Goal: Task Accomplishment & Management: Complete application form

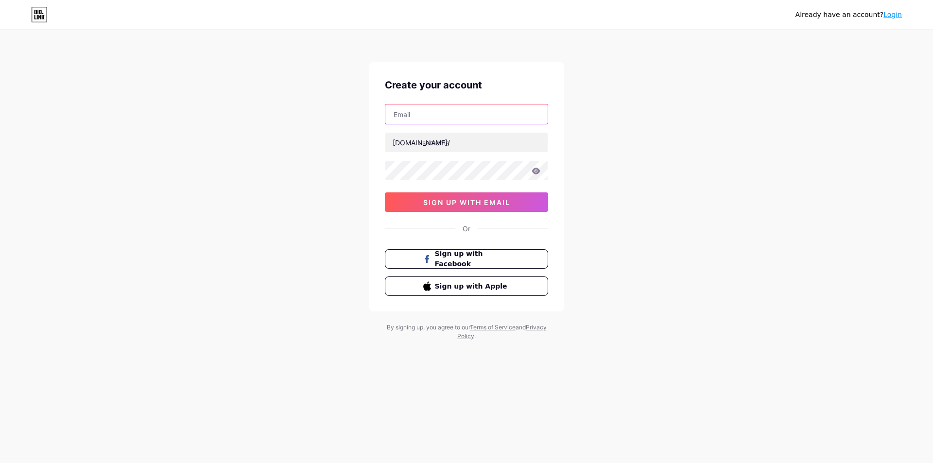
click at [437, 118] on input "text" at bounding box center [466, 113] width 162 height 19
type input "[EMAIL_ADDRESS][DOMAIN_NAME]"
click at [468, 148] on input "text" at bounding box center [466, 142] width 162 height 19
type input "grouptravel"
click at [433, 190] on div "oliveiralucas5847@gmail.com bio.link/ grouptravel 0cAFcWeA7DIj2CCtHMNJxAv0CdPZK…" at bounding box center [466, 158] width 163 height 108
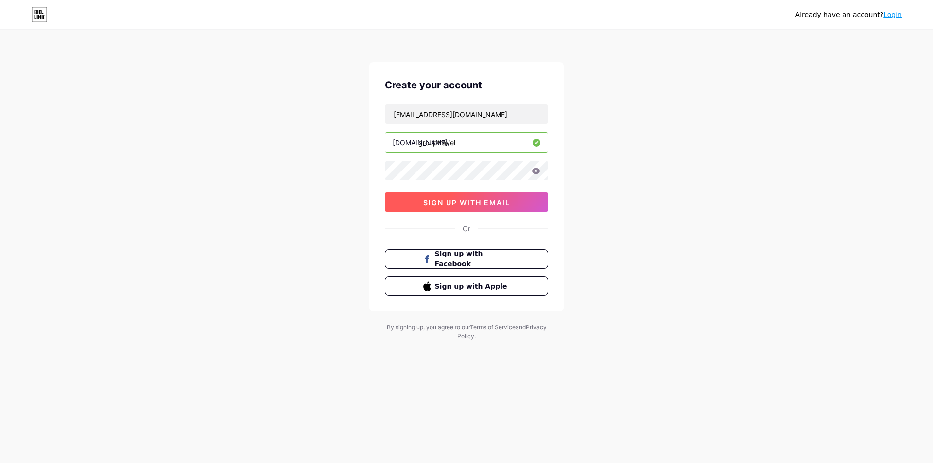
click at [433, 196] on button "sign up with email" at bounding box center [466, 201] width 163 height 19
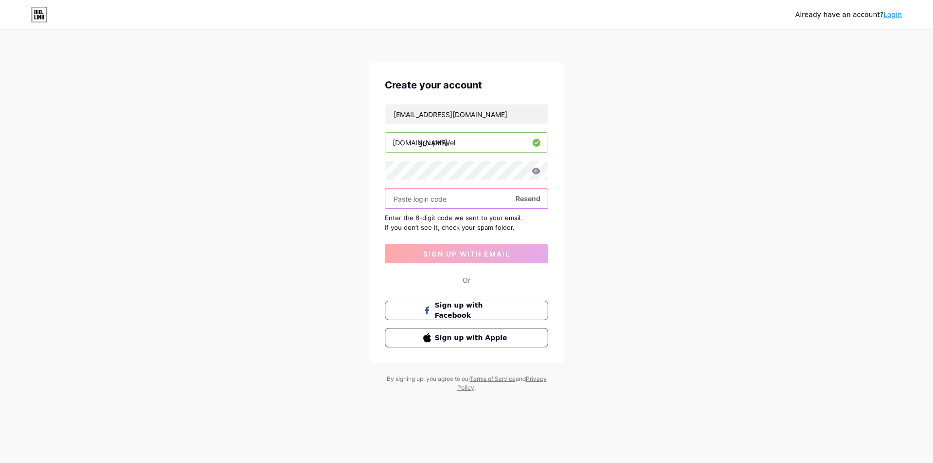
click at [445, 201] on input "text" at bounding box center [466, 198] width 162 height 19
click at [443, 225] on div "Enter the 6-digit code we sent to your email. If you don’t see it, check your s…" at bounding box center [466, 222] width 163 height 19
click at [443, 221] on div "Enter the 6-digit code we sent to your email. If you don’t see it, check your s…" at bounding box center [466, 222] width 163 height 19
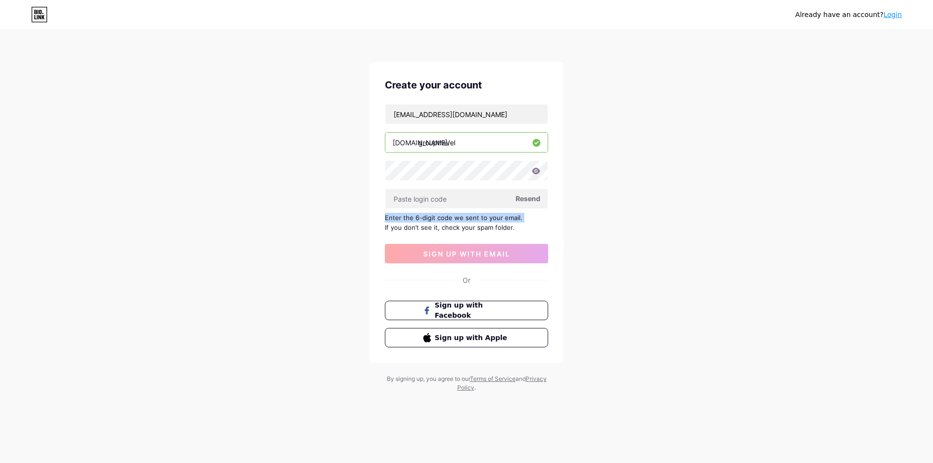
click at [437, 222] on div at bounding box center [437, 222] width 0 height 0
click at [262, 202] on div "Already have an account? Login Create your account oliveiralucas5847@gmail.com …" at bounding box center [466, 211] width 933 height 423
click at [446, 210] on div "oliveiralucas5847@gmail.com bio.link/ grouptravel Resend Enter the 6-digit code…" at bounding box center [466, 183] width 163 height 159
click at [433, 202] on input "text" at bounding box center [466, 198] width 162 height 19
paste input "646527"
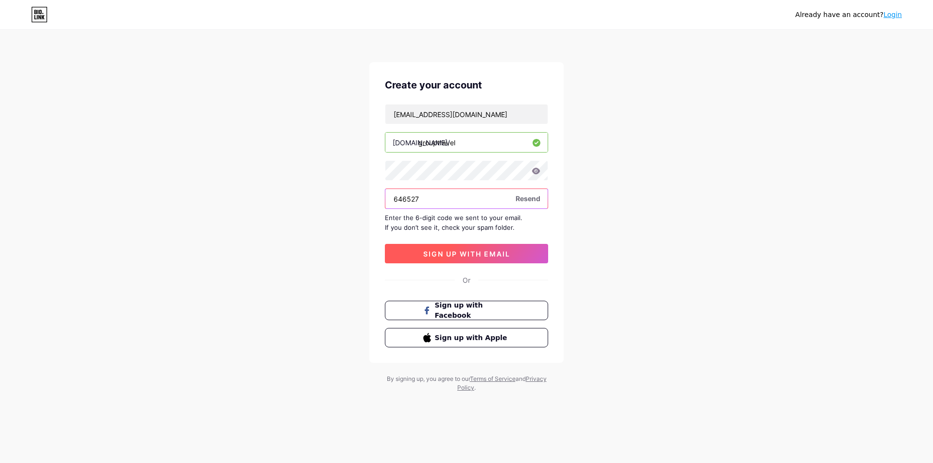
type input "646527"
click at [493, 257] on span "sign up with email" at bounding box center [466, 254] width 87 height 8
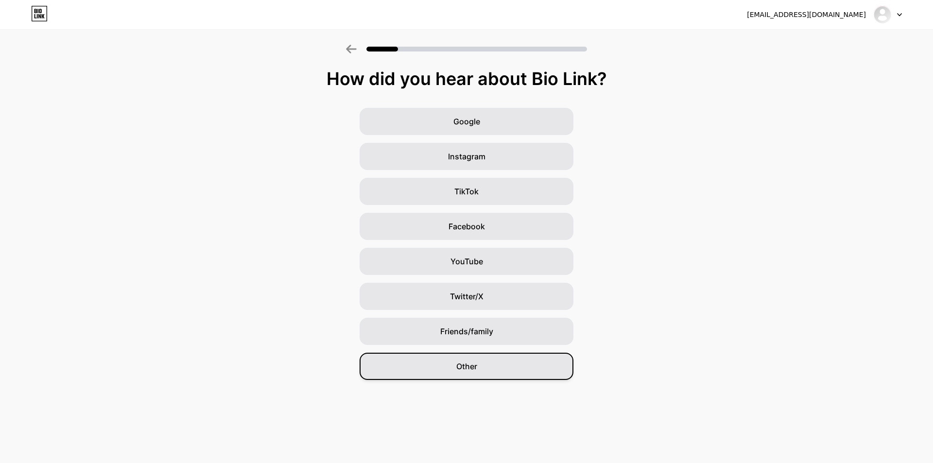
click at [474, 364] on span "Other" at bounding box center [466, 366] width 21 height 12
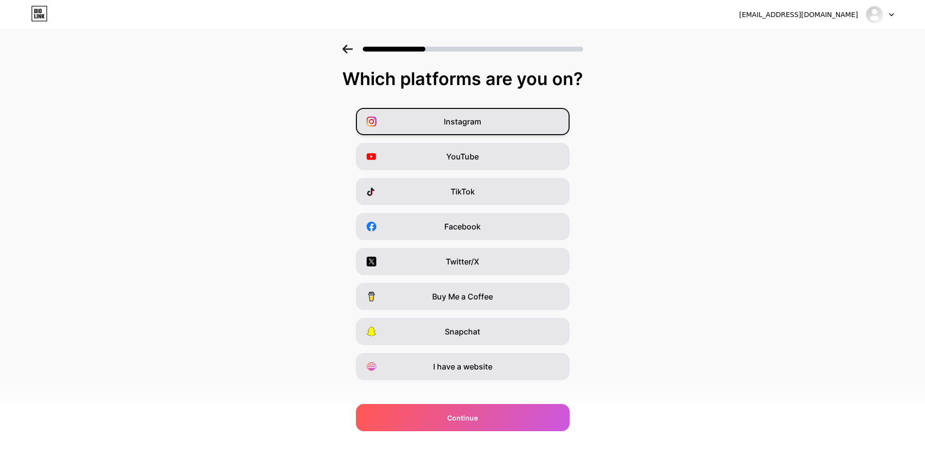
click at [470, 122] on span "Instagram" at bounding box center [462, 122] width 37 height 12
click at [463, 158] on span "YouTube" at bounding box center [462, 157] width 33 height 12
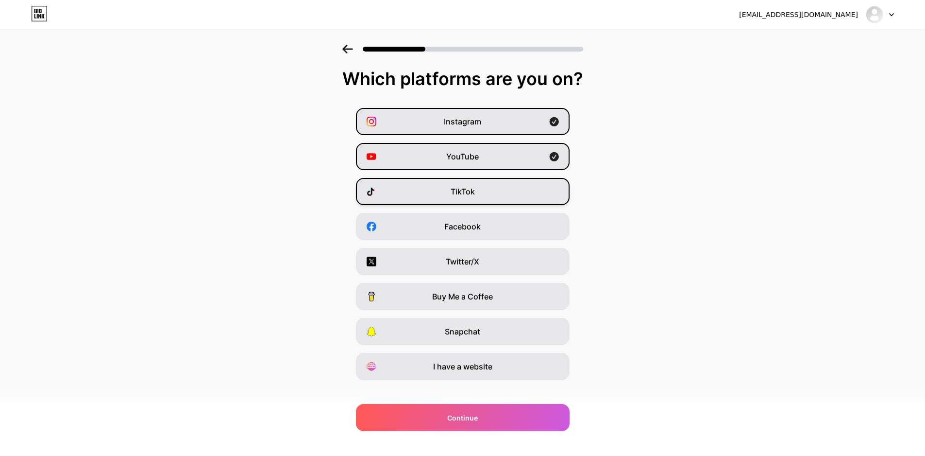
click at [421, 193] on div "TikTok" at bounding box center [463, 191] width 214 height 27
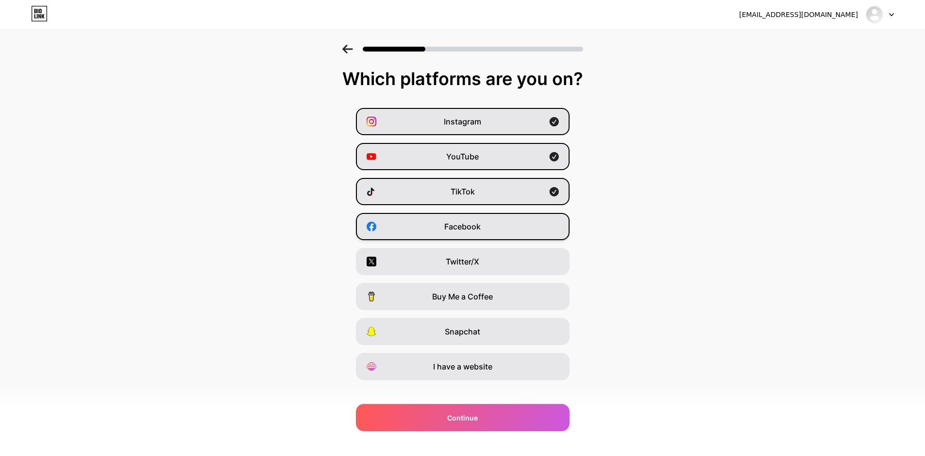
click at [407, 220] on div "Facebook" at bounding box center [463, 226] width 214 height 27
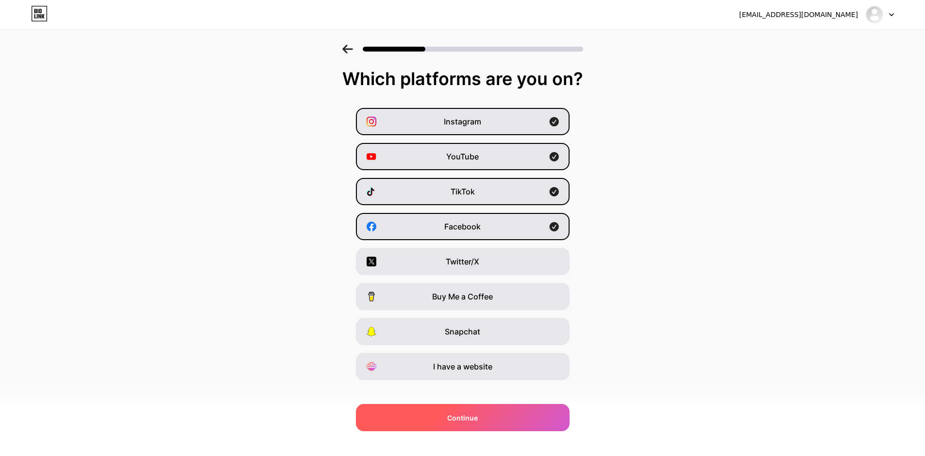
click at [478, 419] on span "Continue" at bounding box center [462, 417] width 31 height 10
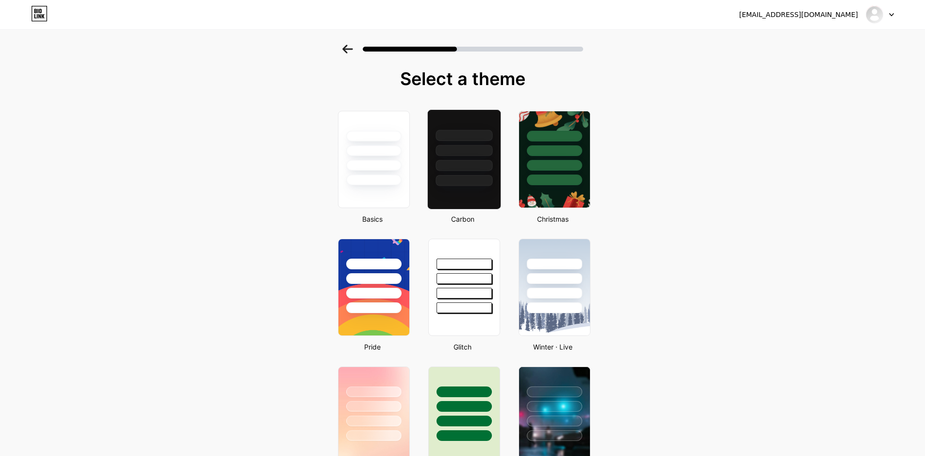
click at [456, 164] on div at bounding box center [464, 165] width 57 height 11
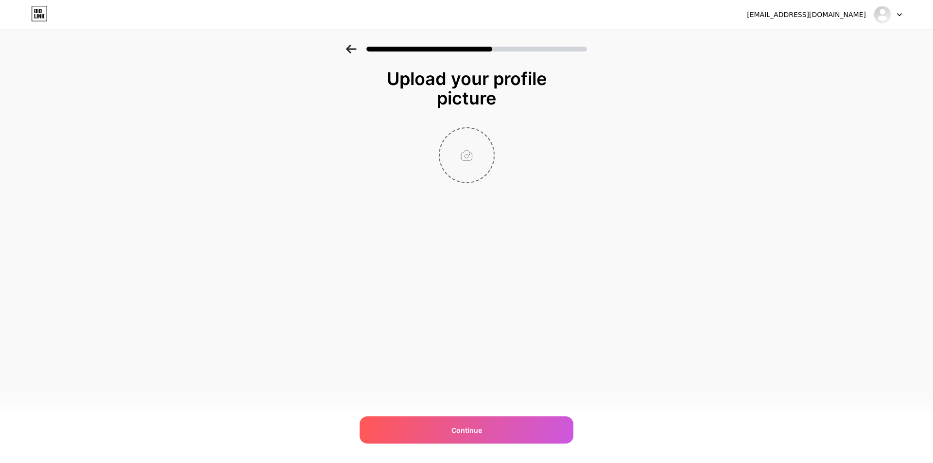
click at [459, 165] on input "file" at bounding box center [467, 155] width 54 height 54
type input "C:\fakepath\avatar-200x200.png"
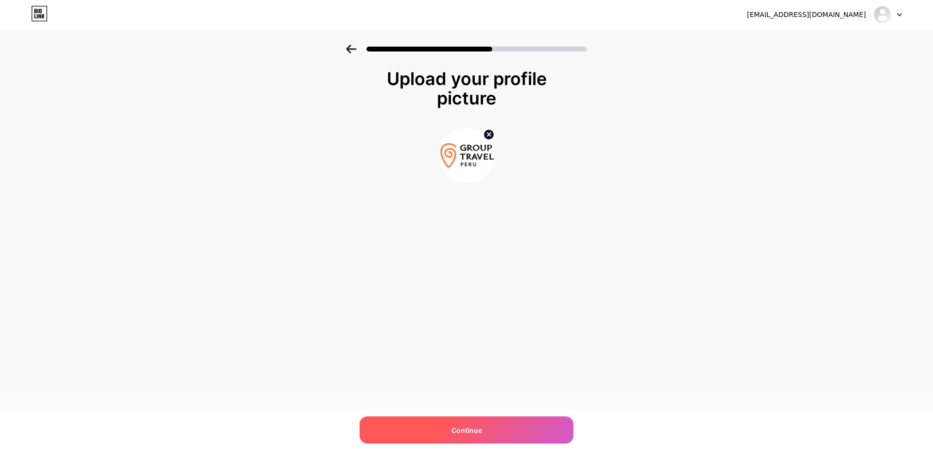
click at [486, 419] on div "Continue" at bounding box center [466, 429] width 214 height 27
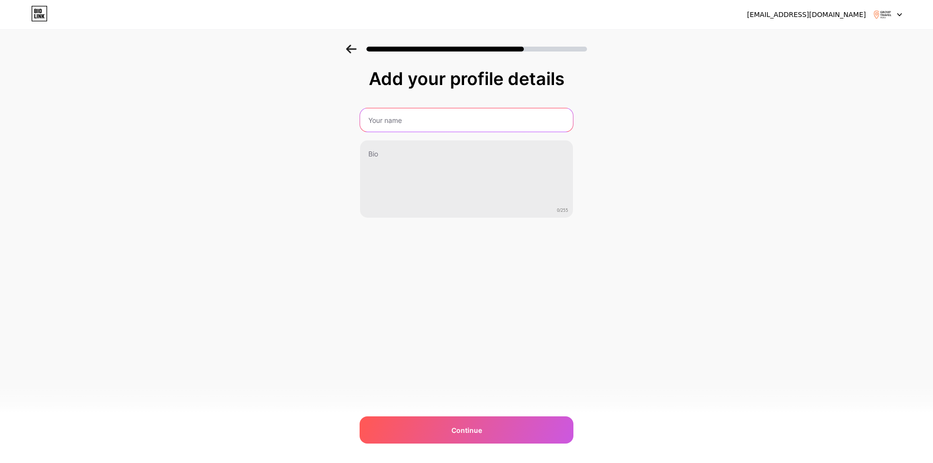
click at [425, 115] on input "text" at bounding box center [466, 119] width 213 height 23
type input "Group Travel Perú"
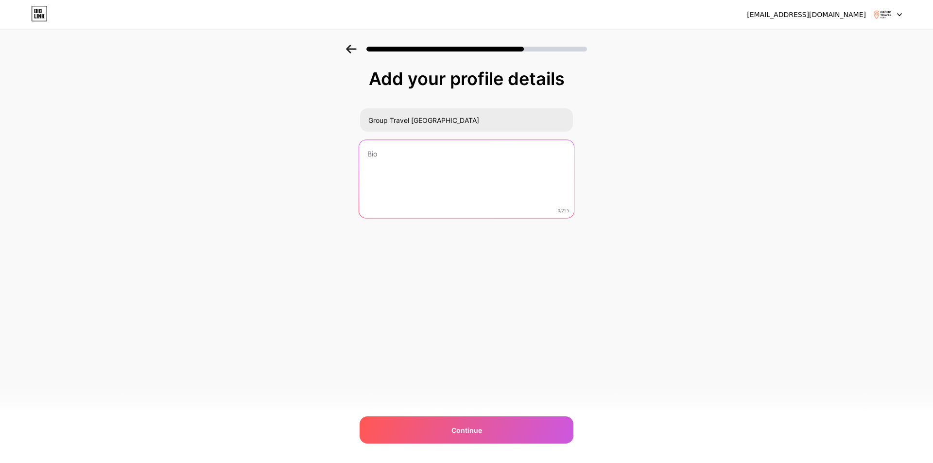
click at [418, 155] on textarea at bounding box center [466, 179] width 215 height 79
click at [437, 153] on textarea at bounding box center [466, 179] width 215 height 79
paste textarea "Bienvenidos a Group Travel Perú, su aliado en la exploración de las maravillas …"
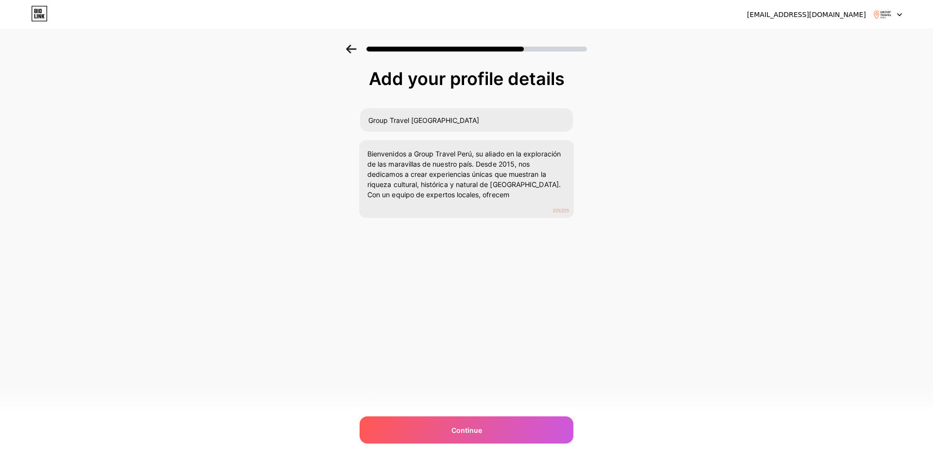
click at [517, 228] on div "Add your profile details Group Travel Perú Bienvenidos a Group Travel Perú, su …" at bounding box center [466, 168] width 214 height 198
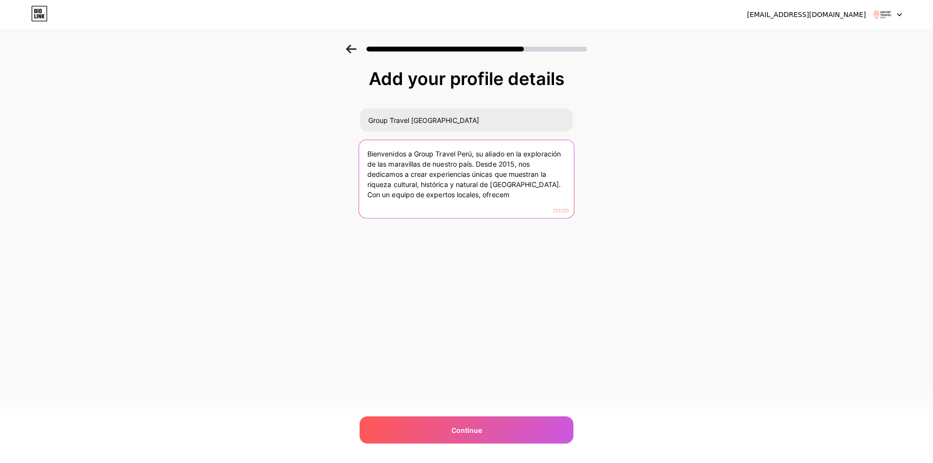
drag, startPoint x: 479, startPoint y: 197, endPoint x: 510, endPoint y: 185, distance: 33.6
click at [510, 185] on textarea "Bienvenidos a Group Travel Perú, su aliado en la exploración de las maravillas …" at bounding box center [466, 179] width 215 height 79
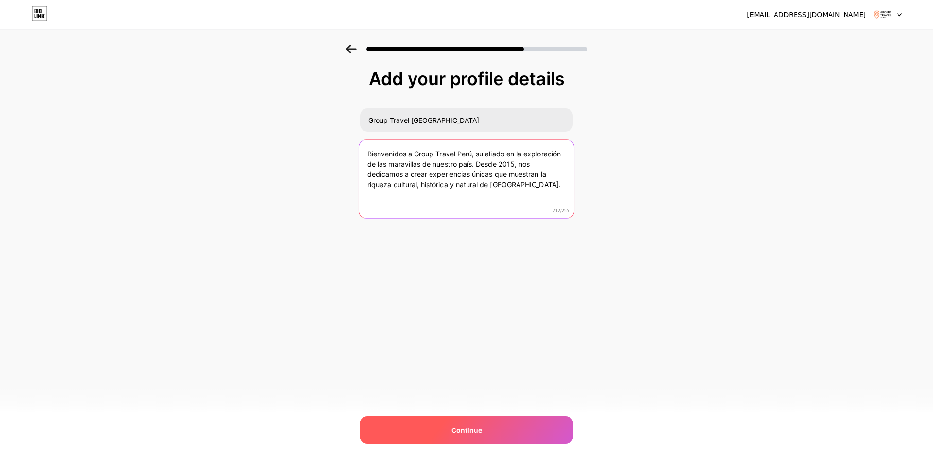
type textarea "Bienvenidos a Group Travel Perú, su aliado en la exploración de las maravillas …"
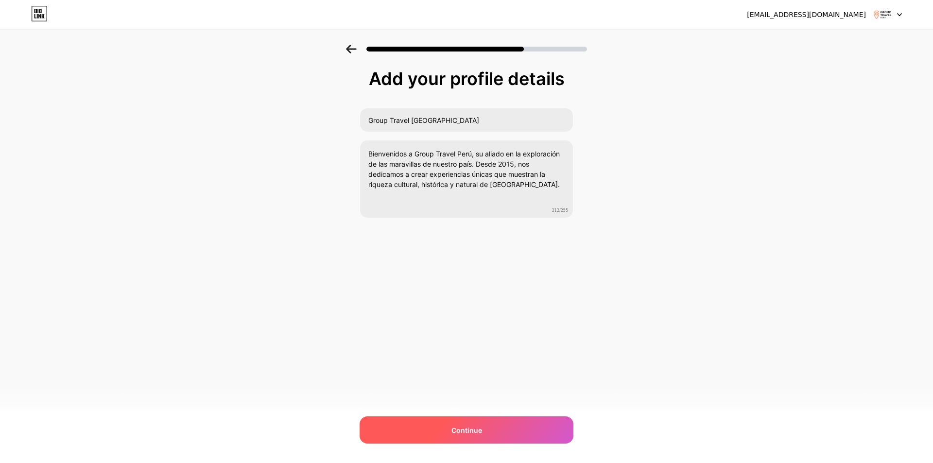
click at [458, 422] on div "Continue" at bounding box center [466, 429] width 214 height 27
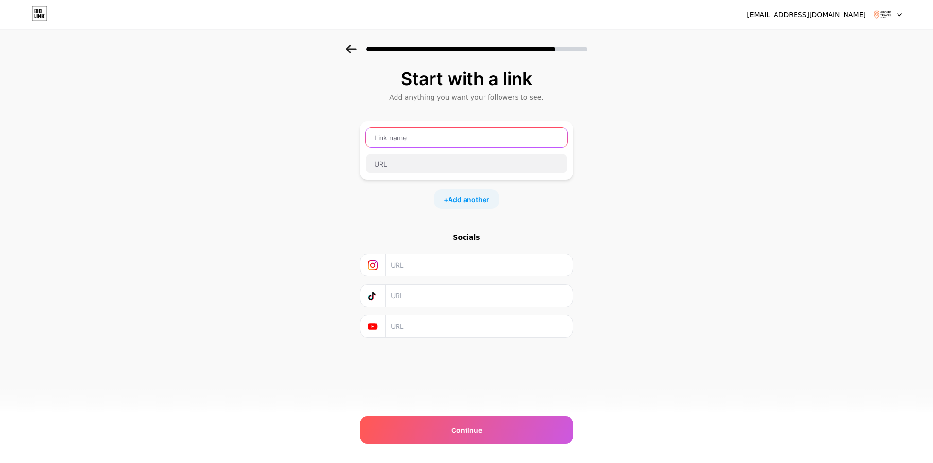
click at [409, 140] on input "text" at bounding box center [466, 137] width 201 height 19
paste input "Group Travel Perú"
type input "Group Travel Perú"
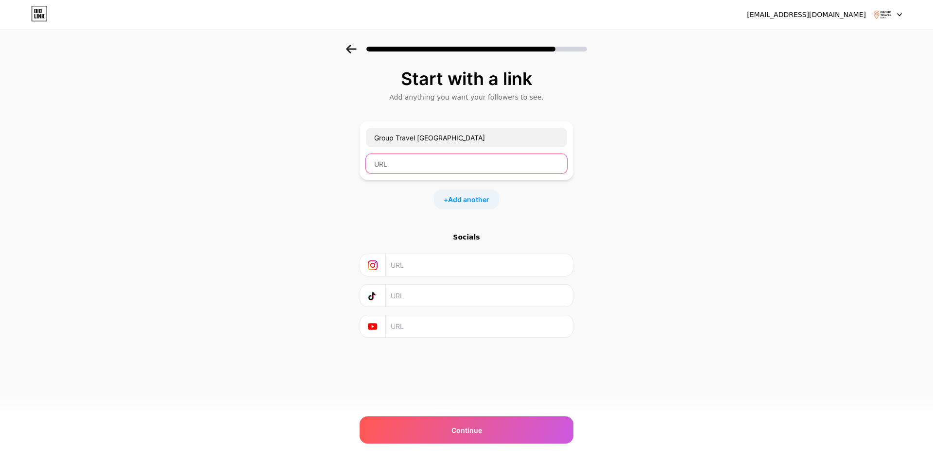
click at [415, 167] on input "text" at bounding box center [466, 163] width 201 height 19
paste input "https://grouptravelperu.com/"
type input "https://grouptravelperu.com/"
click at [402, 271] on input "text" at bounding box center [479, 265] width 176 height 22
paste input "https://www.instagram.com/group_travel_peru/"
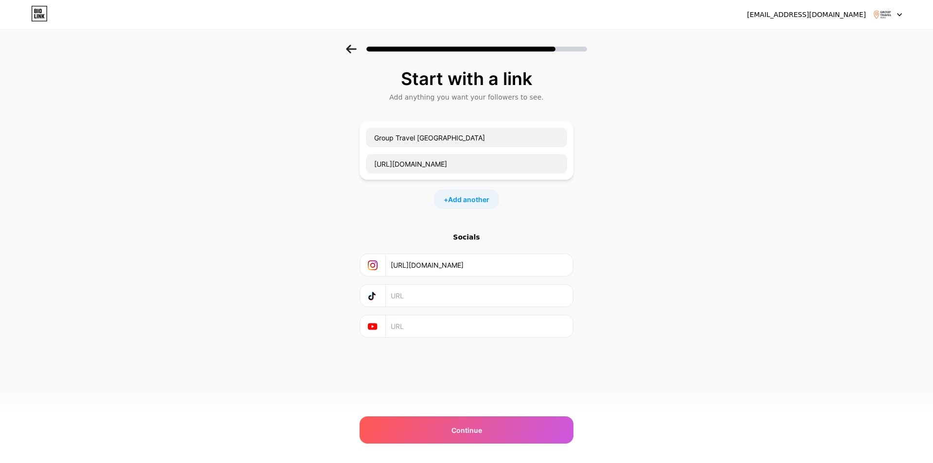
type input "https://www.instagram.com/group_travel_peru/"
click at [422, 298] on input "text" at bounding box center [479, 296] width 176 height 22
paste input "https://www.tiktok.com/@grouptravelperu"
type input "https://www.tiktok.com/@grouptravelperu"
click at [424, 330] on input "text" at bounding box center [479, 326] width 176 height 22
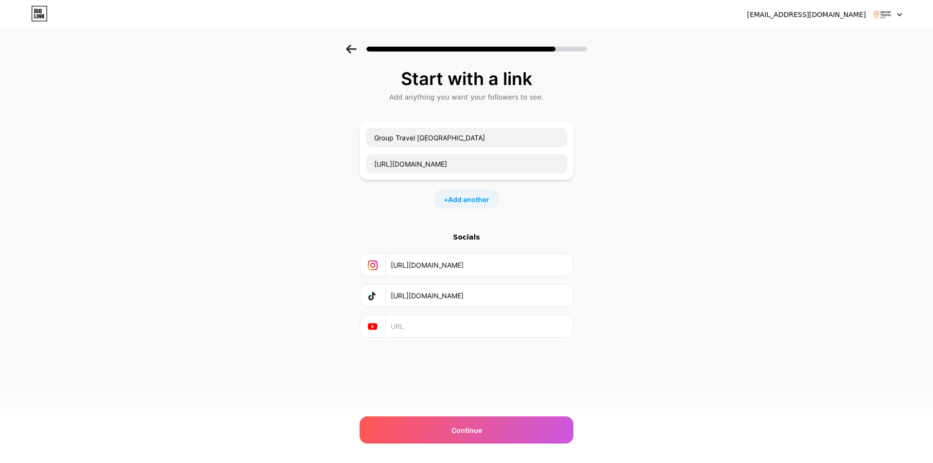
paste input "https://www.youtube.com/@grouptravelperu"
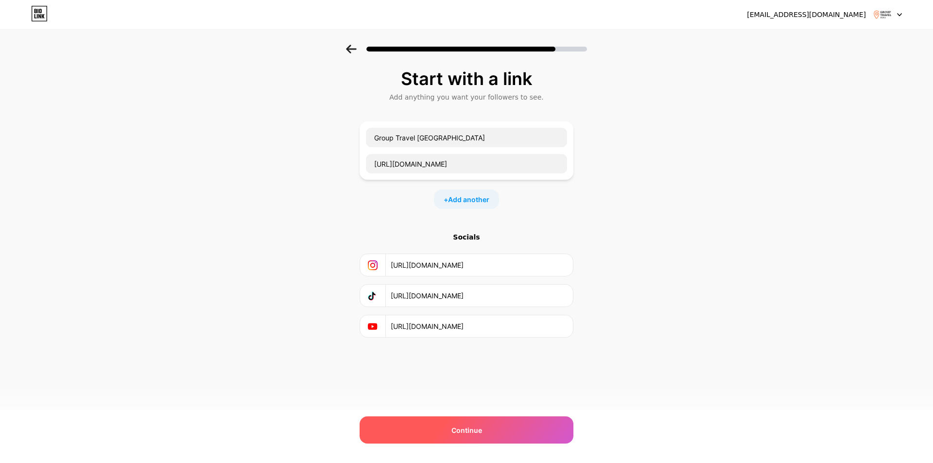
type input "https://www.youtube.com/@grouptravelperu"
click at [494, 428] on div "Continue" at bounding box center [466, 429] width 214 height 27
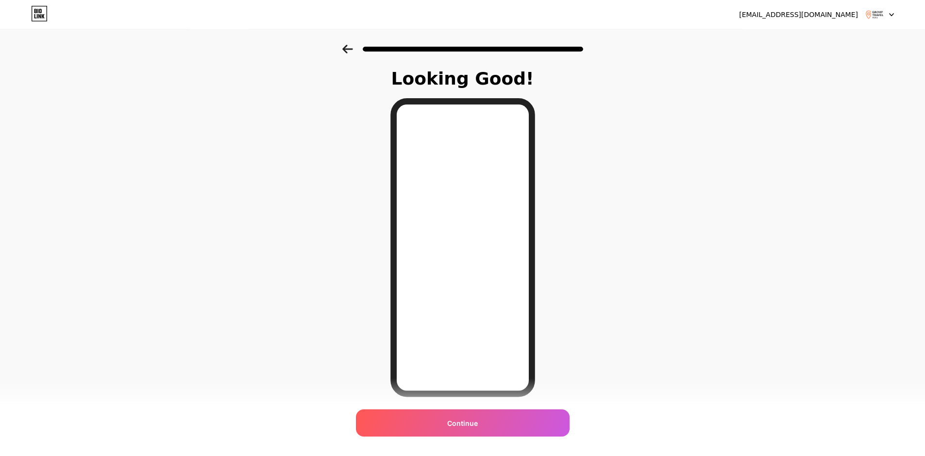
click at [481, 445] on div "Looking Good! Continue" at bounding box center [463, 259] width 170 height 380
click at [479, 432] on div "Continue" at bounding box center [463, 422] width 214 height 27
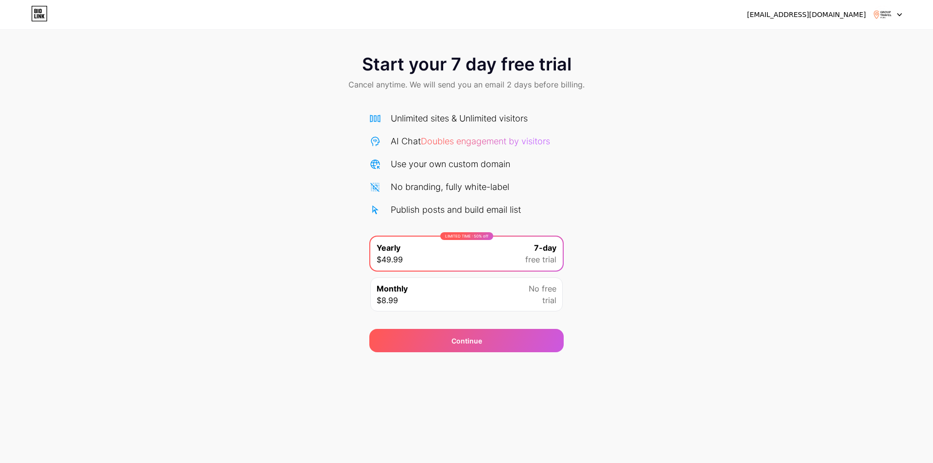
click at [902, 17] on div "oliveiralucas5847@gmail.com Logout" at bounding box center [466, 14] width 933 height 17
click at [899, 17] on div at bounding box center [887, 14] width 28 height 17
click at [646, 127] on div "Start your 7 day free trial Cancel anytime. We will send you an email 2 days be…" at bounding box center [466, 198] width 933 height 307
click at [496, 285] on div "Monthly $8.99 No free trial" at bounding box center [466, 294] width 192 height 34
click at [405, 165] on div "Use your own custom domain" at bounding box center [450, 163] width 119 height 13
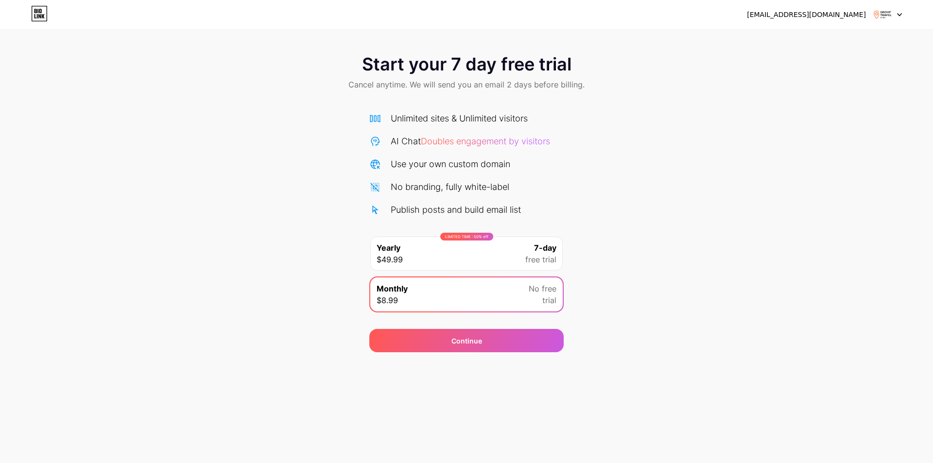
click at [33, 9] on icon at bounding box center [39, 14] width 17 height 16
click at [441, 309] on div "Monthly $8.99 No free trial" at bounding box center [466, 294] width 192 height 34
click at [422, 119] on div "Unlimited sites & Unlimited visitors" at bounding box center [459, 118] width 137 height 13
click at [853, 17] on div "[EMAIL_ADDRESS][DOMAIN_NAME]" at bounding box center [806, 15] width 119 height 10
click at [892, 13] on div at bounding box center [887, 14] width 28 height 17
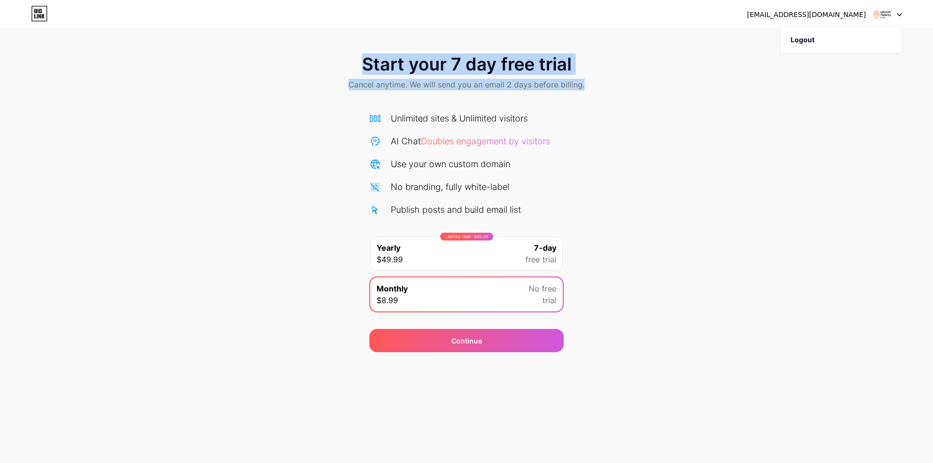
drag, startPoint x: 817, startPoint y: 35, endPoint x: 604, endPoint y: 33, distance: 213.2
click at [648, 48] on div "oliveiralucas5847@gmail.com Logout Link Copied Start your 7 day free trial Canc…" at bounding box center [466, 176] width 933 height 352
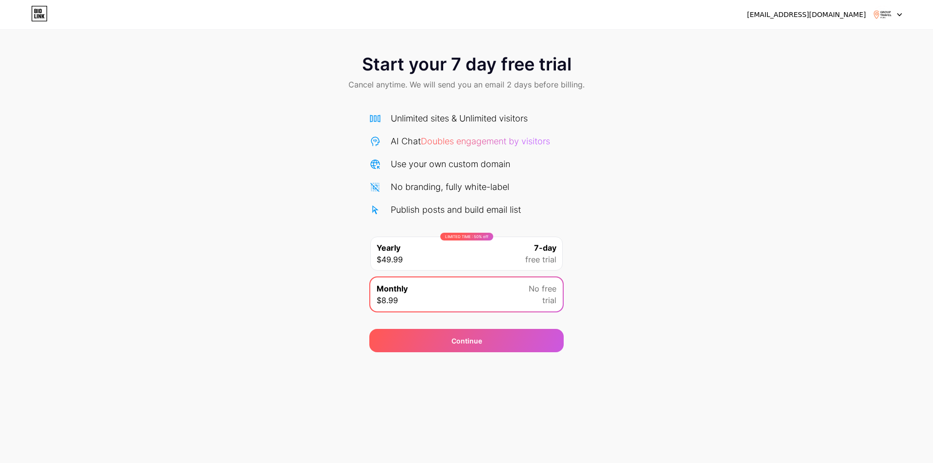
drag, startPoint x: 504, startPoint y: 18, endPoint x: 466, endPoint y: 23, distance: 37.7
click at [499, 19] on div "oliveiralucas5847@gmail.com Logout" at bounding box center [466, 14] width 933 height 17
click at [31, 13] on icon at bounding box center [39, 14] width 17 height 16
click at [496, 323] on div "Continue" at bounding box center [466, 334] width 194 height 35
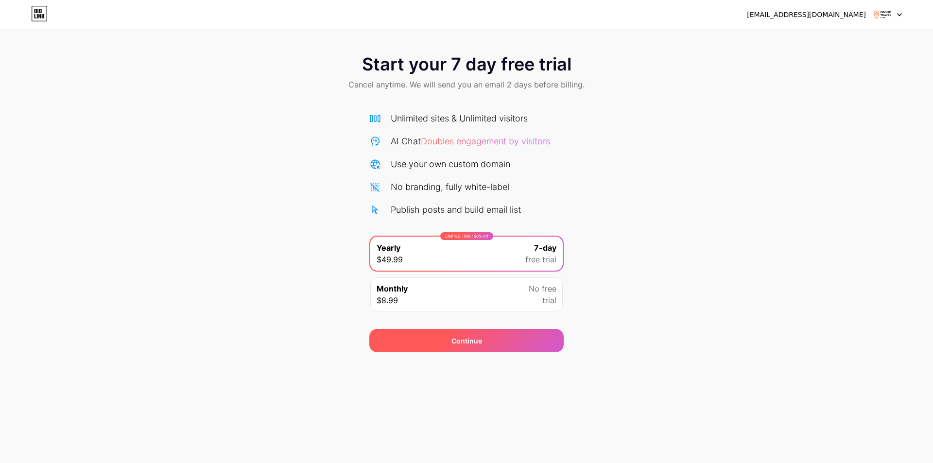
click at [489, 341] on div "Continue" at bounding box center [466, 340] width 194 height 23
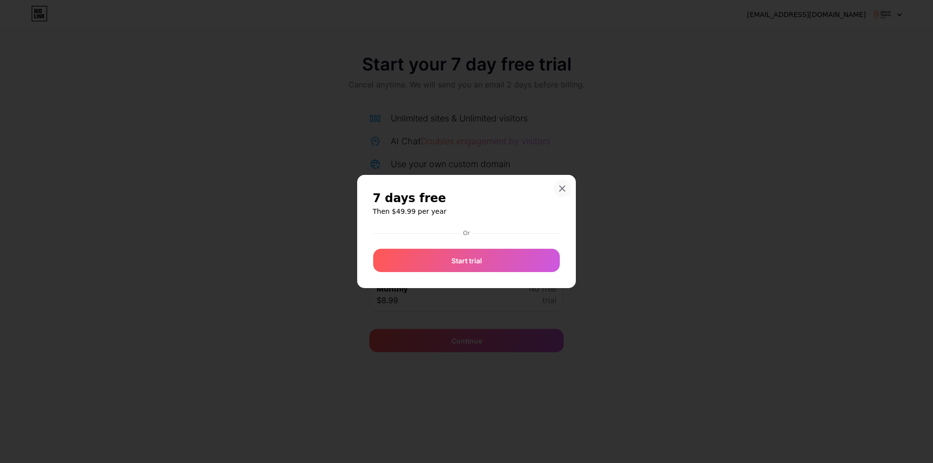
click at [564, 187] on div "7 days free Then $49.99 per year Or Start trial" at bounding box center [466, 231] width 219 height 113
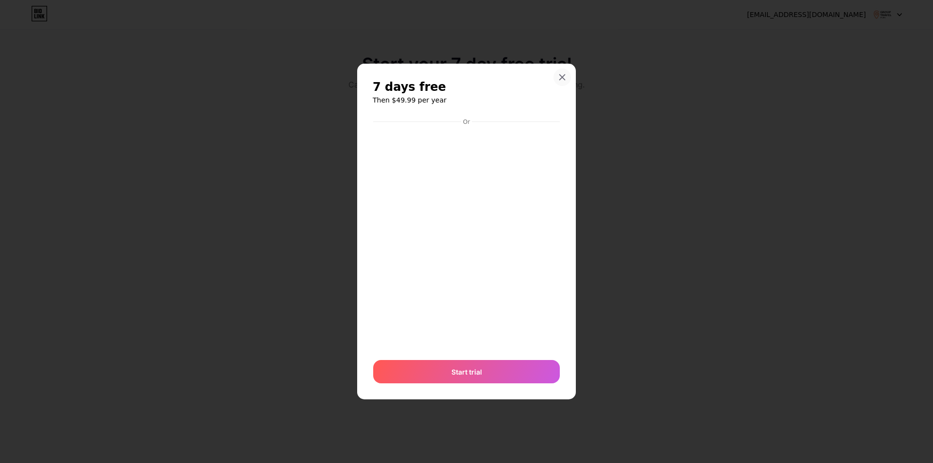
click at [565, 74] on icon at bounding box center [562, 77] width 8 height 8
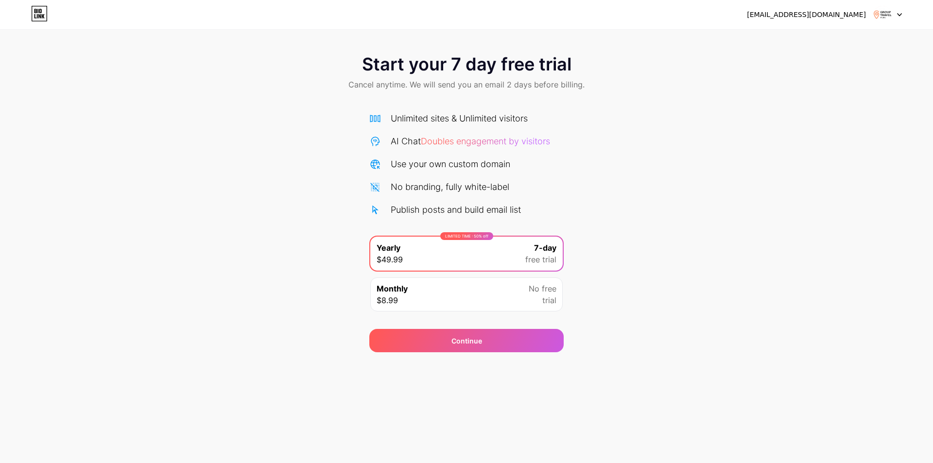
click at [452, 136] on span "Doubles engagement by visitors" at bounding box center [485, 141] width 129 height 10
click at [452, 138] on span "Doubles engagement by visitors" at bounding box center [485, 141] width 129 height 10
click at [498, 139] on span "Doubles engagement by visitors" at bounding box center [485, 141] width 129 height 10
drag, startPoint x: 496, startPoint y: 181, endPoint x: 493, endPoint y: 185, distance: 5.5
click at [495, 181] on div "No branding, fully white-label" at bounding box center [450, 186] width 119 height 13
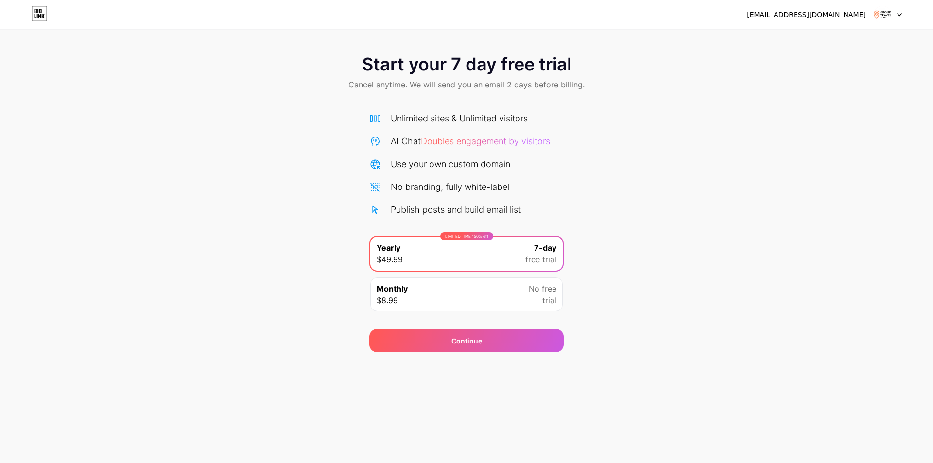
drag, startPoint x: 485, startPoint y: 213, endPoint x: 477, endPoint y: 265, distance: 52.6
click at [483, 222] on div "Unlimited sites & Unlimited visitors AI Chat Doubles engagement by visitors Use…" at bounding box center [466, 214] width 194 height 205
click at [475, 328] on div "Continue" at bounding box center [466, 334] width 194 height 35
click at [479, 312] on div "Monthly $8.99 No free trial" at bounding box center [466, 294] width 194 height 36
click at [484, 301] on div "Monthly $8.99 No free trial" at bounding box center [466, 294] width 192 height 34
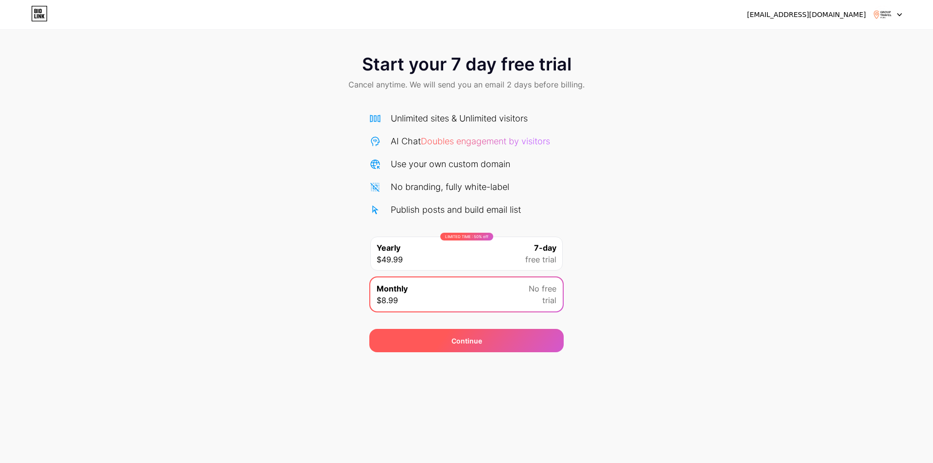
click at [472, 340] on div "Continue" at bounding box center [466, 341] width 31 height 10
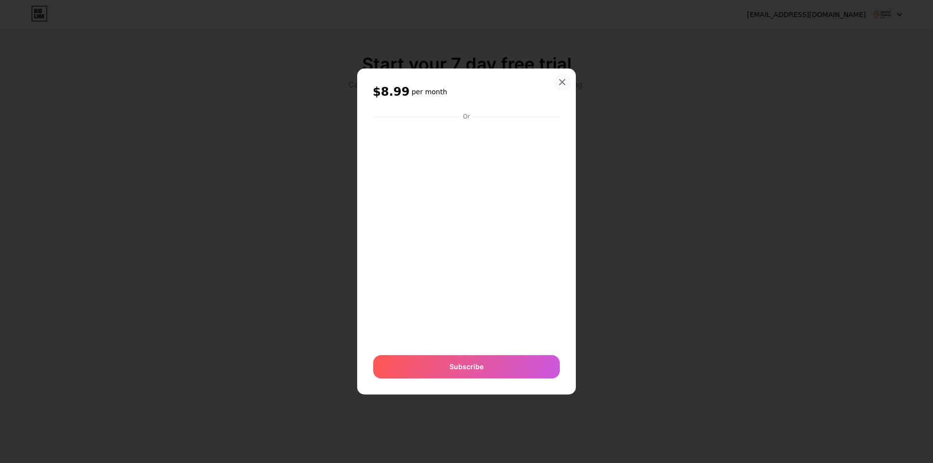
click at [560, 82] on div at bounding box center [561, 81] width 17 height 17
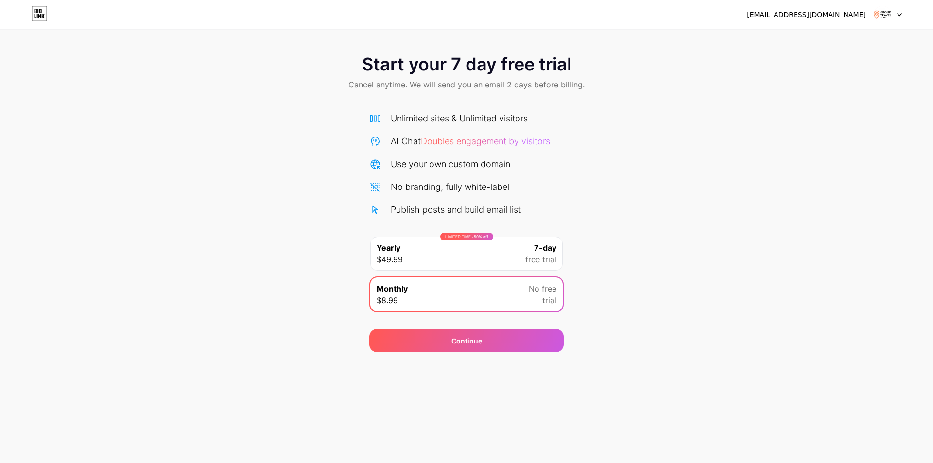
drag, startPoint x: 828, startPoint y: 2, endPoint x: 825, endPoint y: 17, distance: 15.3
click at [827, 0] on div "oliveiralucas5847@gmail.com Logout Link Copied" at bounding box center [466, 0] width 933 height 0
click at [825, 17] on div "[EMAIL_ADDRESS][DOMAIN_NAME]" at bounding box center [806, 15] width 119 height 10
click at [884, 17] on img at bounding box center [882, 14] width 18 height 18
click at [418, 70] on span "Start your 7 day free trial" at bounding box center [466, 63] width 209 height 19
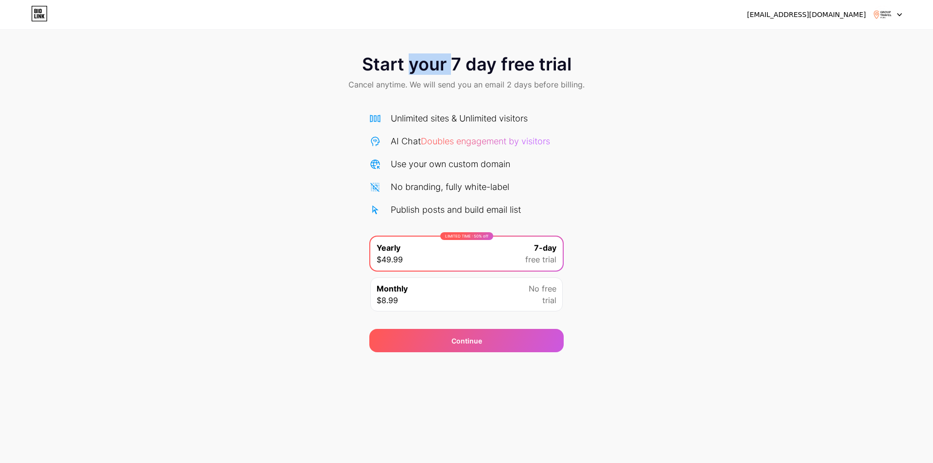
click at [418, 70] on span "Start your 7 day free trial" at bounding box center [466, 63] width 209 height 19
click at [412, 75] on div at bounding box center [412, 75] width 0 height 0
click at [605, 85] on div "Start your 7 day free trial Cancel anytime. We will send you an email 2 days be…" at bounding box center [466, 73] width 933 height 57
click at [552, 81] on span "Cancel anytime. We will send you an email 2 days before billing." at bounding box center [466, 85] width 236 height 12
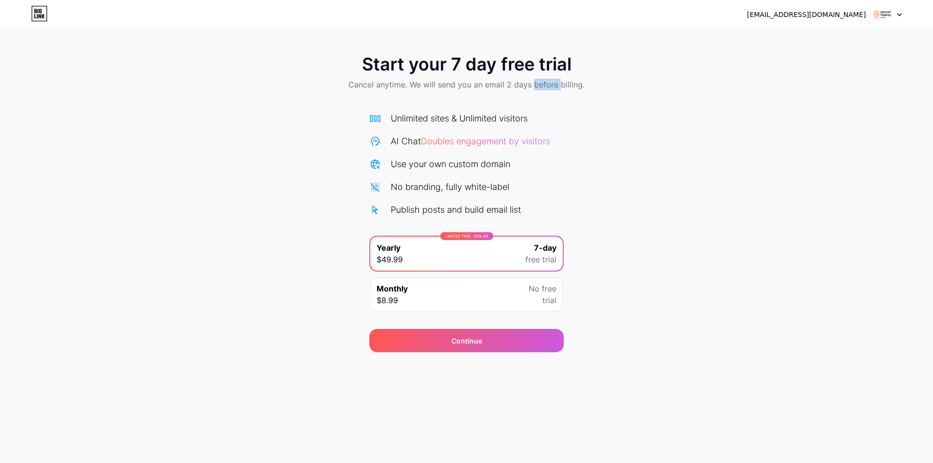
click at [552, 81] on span "Cancel anytime. We will send you an email 2 days before billing." at bounding box center [466, 85] width 236 height 12
click at [545, 66] on div at bounding box center [545, 66] width 0 height 0
click at [565, 115] on div "Start your 7 day free trial Cancel anytime. We will send you an email 2 days be…" at bounding box center [466, 198] width 933 height 307
click at [892, 18] on div at bounding box center [887, 14] width 28 height 17
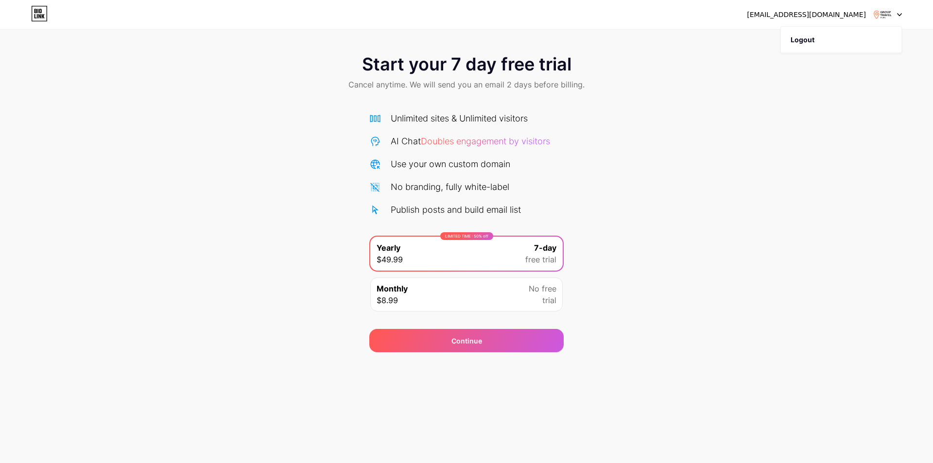
click at [466, 138] on span "Doubles engagement by visitors" at bounding box center [485, 141] width 129 height 10
drag, startPoint x: 450, startPoint y: 143, endPoint x: 439, endPoint y: 188, distance: 47.1
click at [446, 145] on span "Doubles engagement by visitors" at bounding box center [485, 141] width 129 height 10
click at [439, 188] on div "No branding, fully white-label" at bounding box center [450, 186] width 119 height 13
click at [464, 196] on div "Unlimited sites & Unlimited visitors AI Chat Doubles engagement by visitors Use…" at bounding box center [466, 164] width 194 height 104
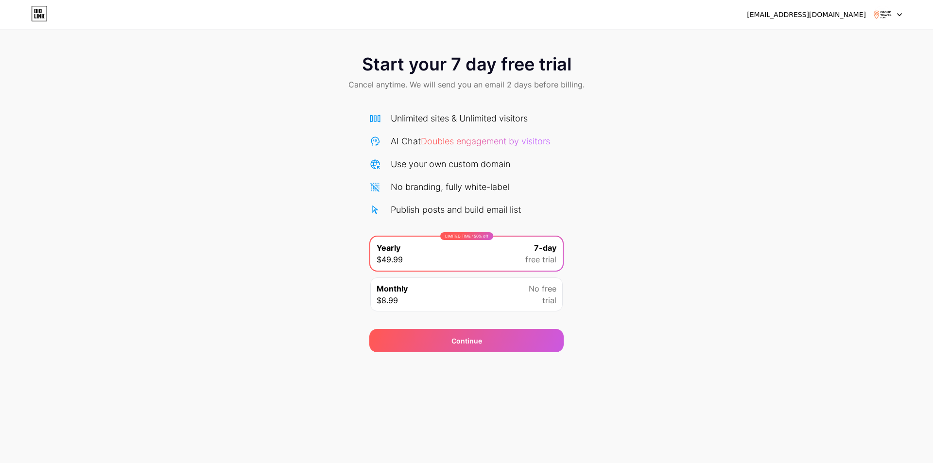
drag, startPoint x: 746, startPoint y: 40, endPoint x: 773, endPoint y: 29, distance: 29.4
click at [773, 29] on div "oliveiralucas5847@gmail.com Logout Link Copied Start your 7 day free trial Canc…" at bounding box center [466, 176] width 933 height 352
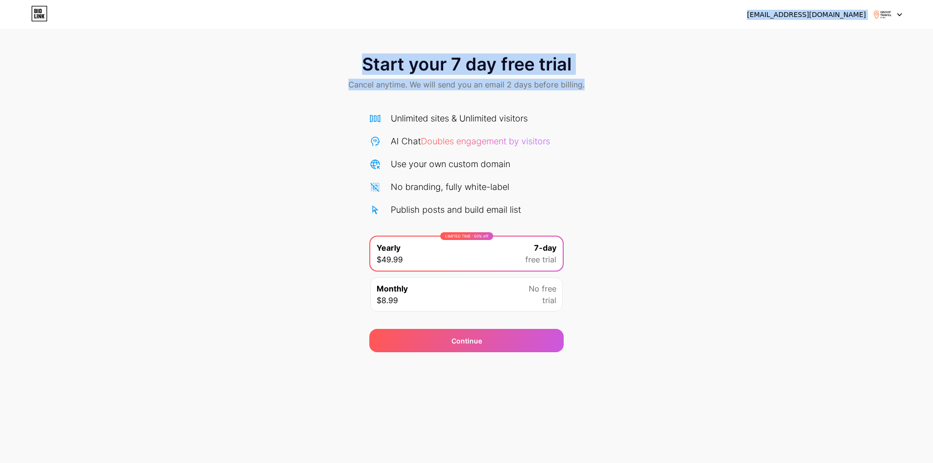
drag, startPoint x: 864, startPoint y: 14, endPoint x: 889, endPoint y: 15, distance: 25.3
click at [865, 14] on div "[EMAIL_ADDRESS][DOMAIN_NAME]" at bounding box center [806, 15] width 119 height 10
click at [891, 15] on img at bounding box center [882, 14] width 18 height 18
click at [865, 46] on li "Logout" at bounding box center [841, 40] width 120 height 26
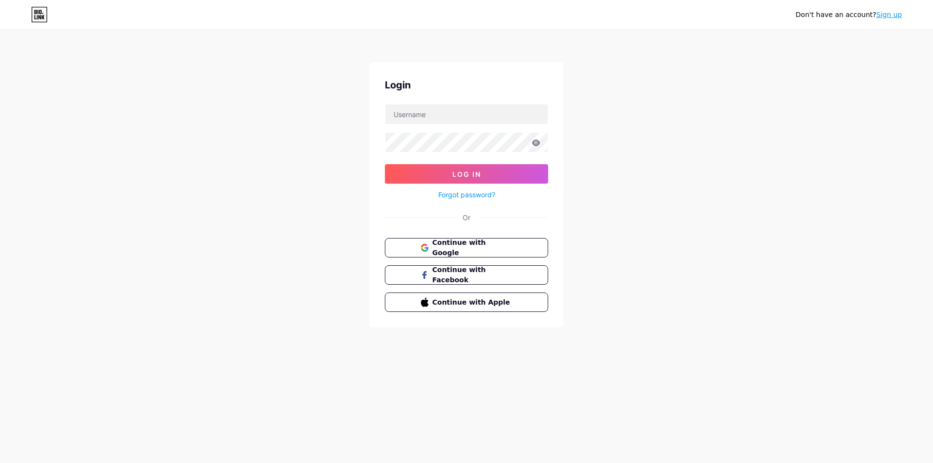
click at [829, 41] on div "Don't have an account? Sign up Login Log In Forgot password? Or Continue with G…" at bounding box center [466, 179] width 933 height 358
click at [443, 246] on span "Continue with Google" at bounding box center [471, 248] width 81 height 21
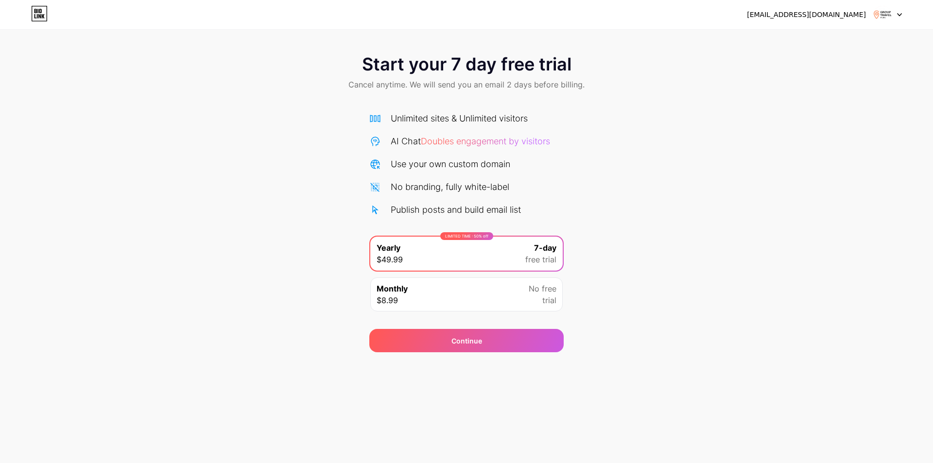
click at [34, 24] on div "[EMAIL_ADDRESS][DOMAIN_NAME] Logout" at bounding box center [466, 14] width 933 height 29
click at [475, 135] on div "AI Chat Doubles engagement by visitors" at bounding box center [470, 141] width 159 height 13
click at [490, 114] on div "Unlimited sites & Unlimited visitors" at bounding box center [459, 118] width 137 height 13
click at [501, 88] on span "Cancel anytime. We will send you an email 2 days before billing." at bounding box center [466, 85] width 236 height 12
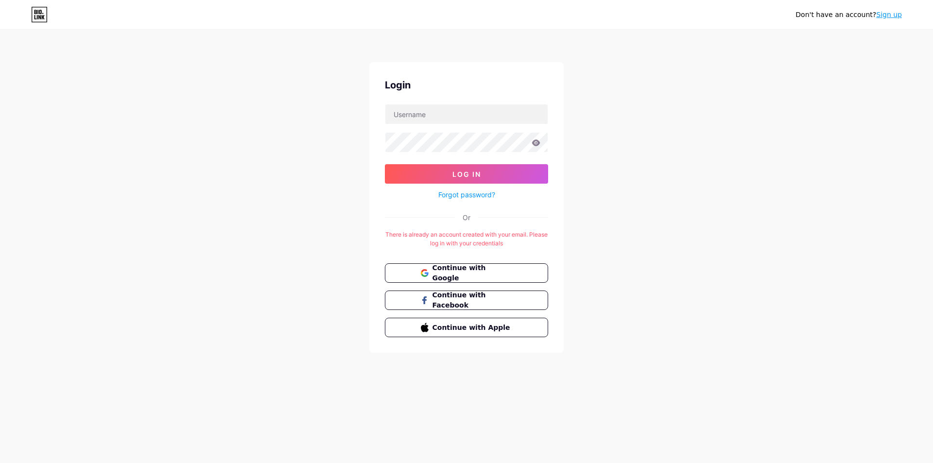
click at [481, 239] on div "There is already an account created with your email. Please log in with your cr…" at bounding box center [466, 238] width 163 height 17
click at [475, 217] on div at bounding box center [475, 217] width 0 height 0
click at [484, 229] on div "Login Log In Forgot password? Or There is already an account created with your …" at bounding box center [466, 207] width 194 height 290
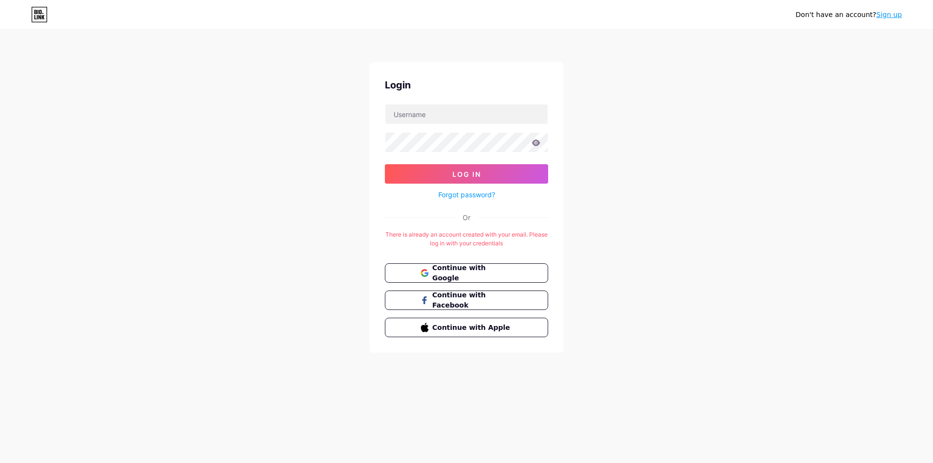
click at [451, 124] on form "Log In Forgot password?" at bounding box center [466, 152] width 163 height 97
drag, startPoint x: 452, startPoint y: 120, endPoint x: 465, endPoint y: 124, distance: 14.1
click at [452, 120] on input "text" at bounding box center [466, 113] width 162 height 19
click at [478, 167] on button "Log In" at bounding box center [466, 173] width 163 height 19
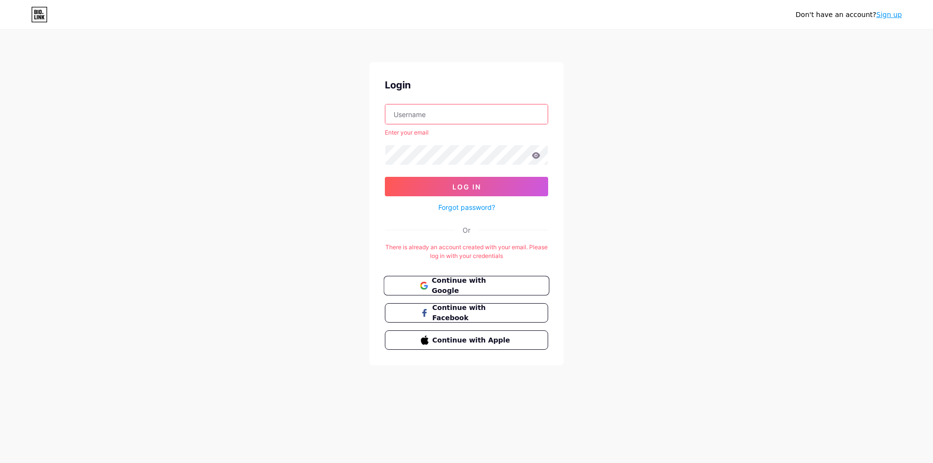
click at [500, 283] on span "Continue with Google" at bounding box center [471, 285] width 81 height 21
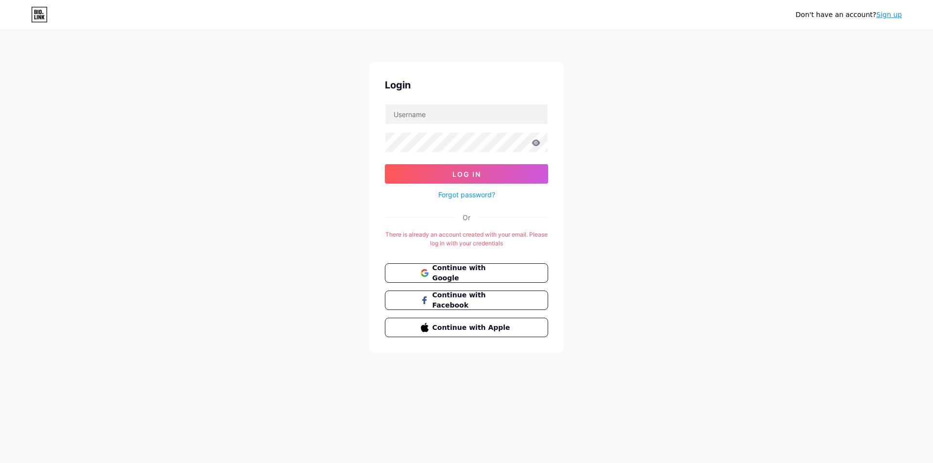
click at [444, 132] on form "Log In Forgot password?" at bounding box center [466, 152] width 163 height 97
click at [435, 117] on input "text" at bounding box center [466, 113] width 162 height 19
click at [385, 164] on button "Log In" at bounding box center [466, 173] width 163 height 19
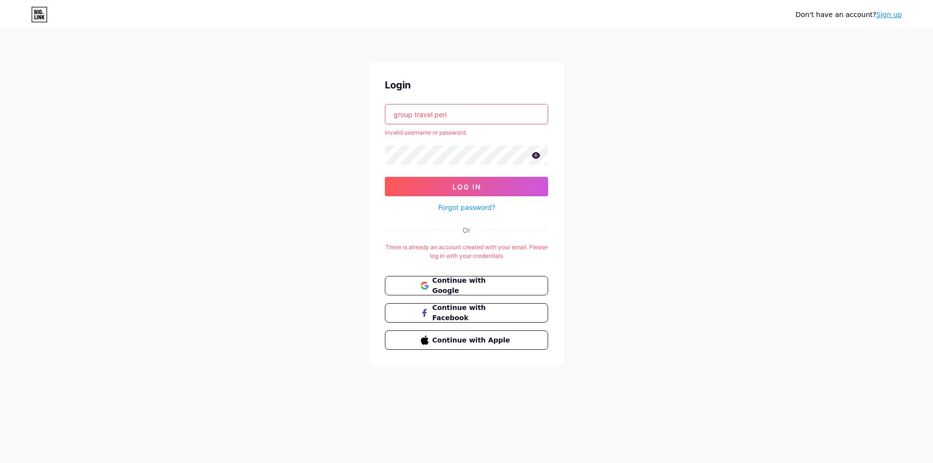
drag, startPoint x: 450, startPoint y: 113, endPoint x: 445, endPoint y: 114, distance: 5.0
click at [445, 114] on input "group travel peri" at bounding box center [466, 113] width 162 height 19
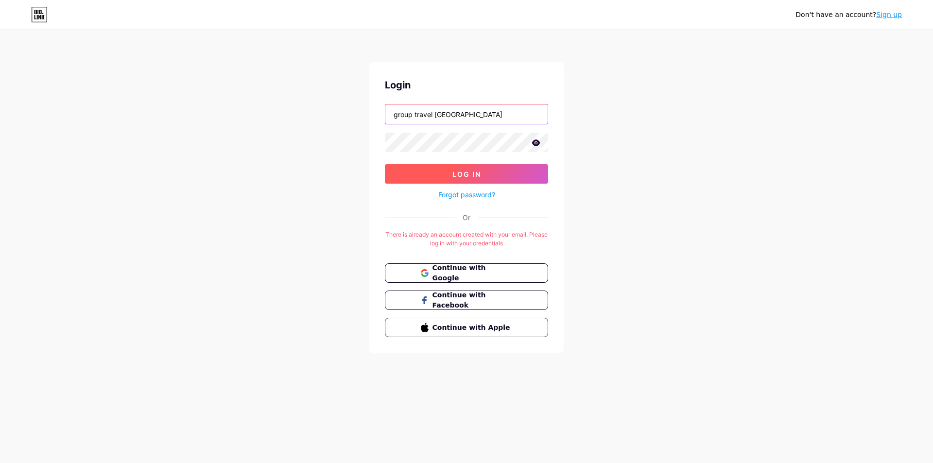
type input "group travel [GEOGRAPHIC_DATA]"
click at [482, 169] on button "Log In" at bounding box center [466, 173] width 163 height 19
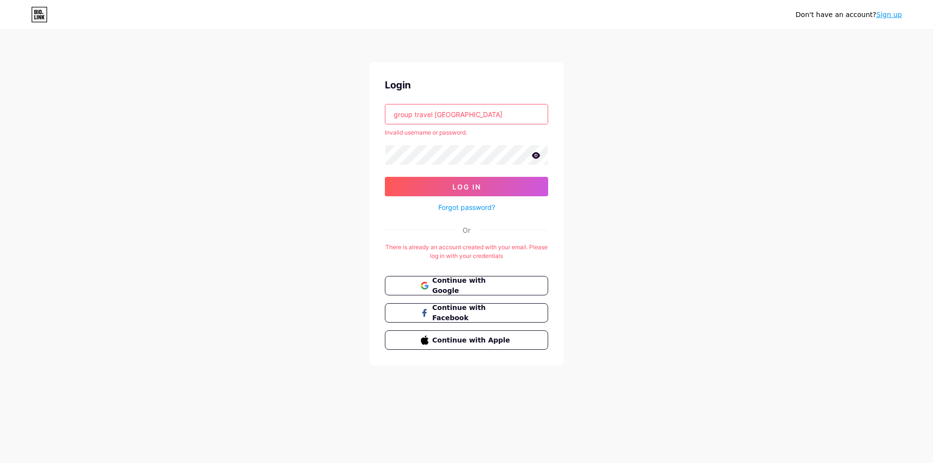
drag, startPoint x: 485, startPoint y: 114, endPoint x: 276, endPoint y: 116, distance: 208.9
click at [276, 116] on div "Don't have an account? Sign up Login group travel [GEOGRAPHIC_DATA] Invalid use…" at bounding box center [466, 198] width 933 height 396
click at [315, 119] on div "Don't have an account? Sign up Login Invalid username or password. Log In Forgo…" at bounding box center [466, 198] width 933 height 396
drag, startPoint x: 424, startPoint y: 119, endPoint x: 426, endPoint y: 114, distance: 5.4
click at [424, 119] on input "text" at bounding box center [466, 113] width 162 height 19
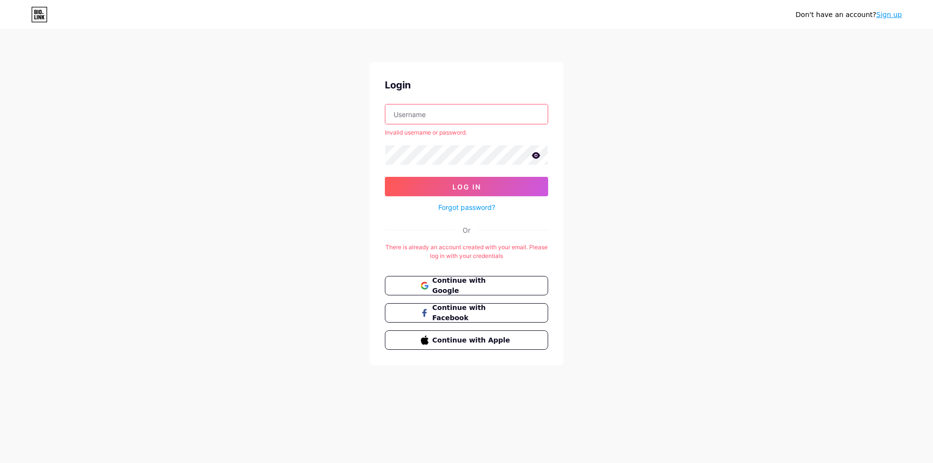
paste input "grouptravel"
type input "grouptravel"
click at [407, 177] on button "Log In" at bounding box center [466, 186] width 163 height 19
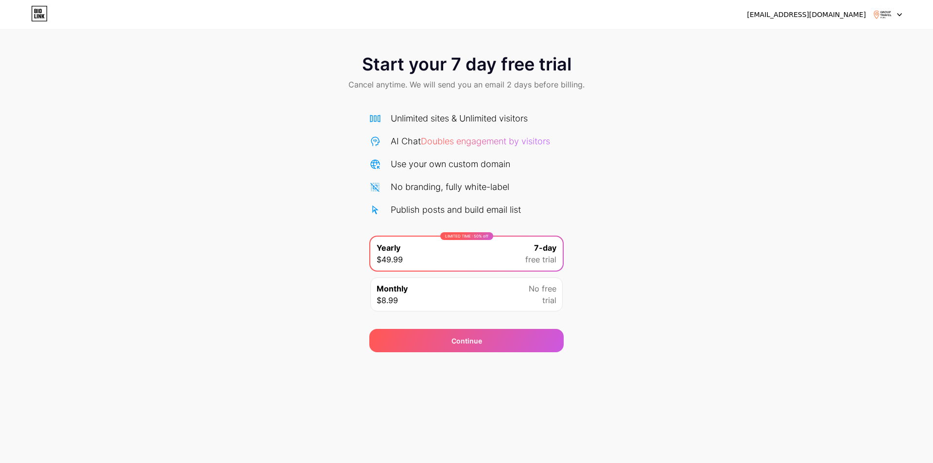
click at [414, 307] on div "Monthly $8.99 No free trial" at bounding box center [466, 294] width 192 height 34
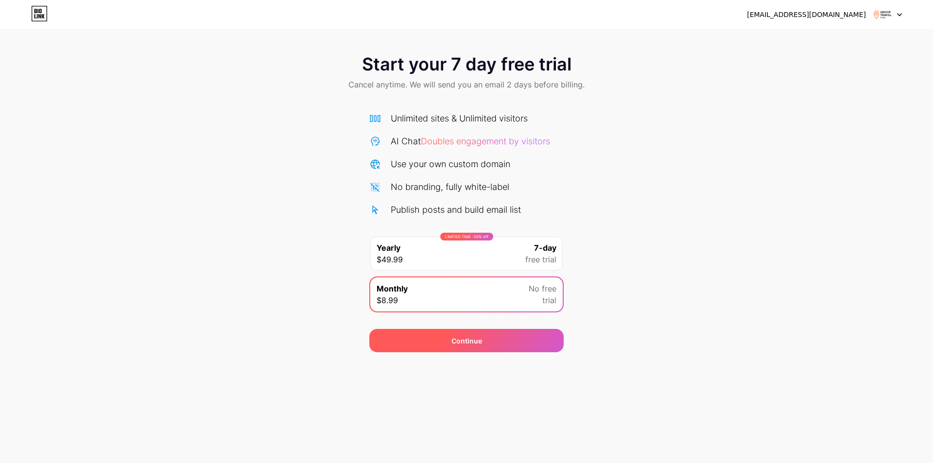
click at [445, 338] on div "Continue" at bounding box center [466, 340] width 194 height 23
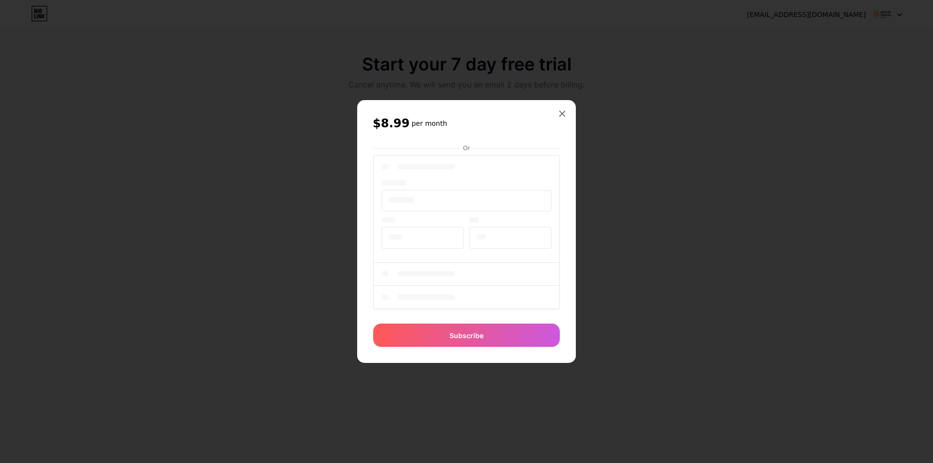
click at [486, 260] on div at bounding box center [466, 233] width 187 height 161
click at [478, 330] on div "Or Subscribe" at bounding box center [466, 244] width 187 height 206
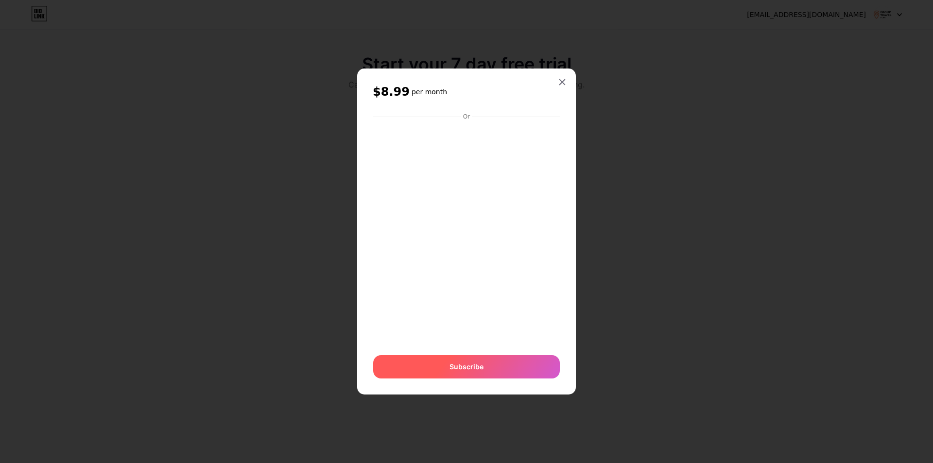
click at [476, 366] on span "Subscribe" at bounding box center [466, 366] width 34 height 10
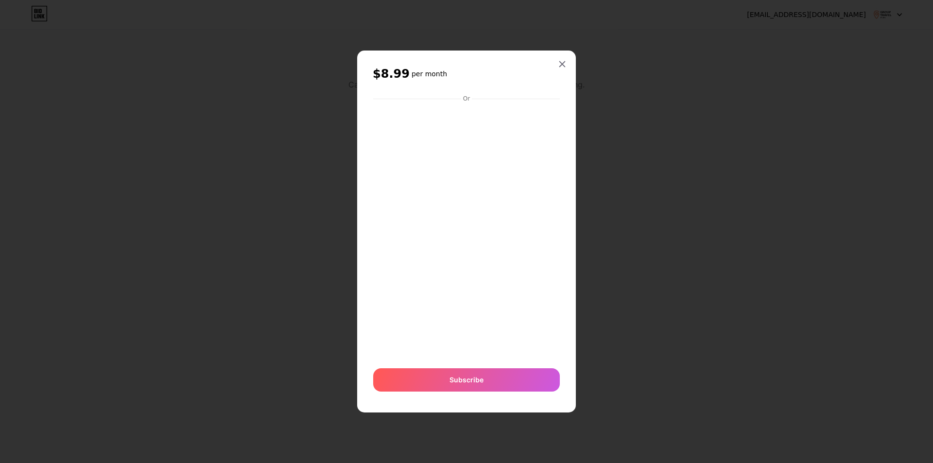
click at [564, 62] on icon at bounding box center [562, 64] width 8 height 8
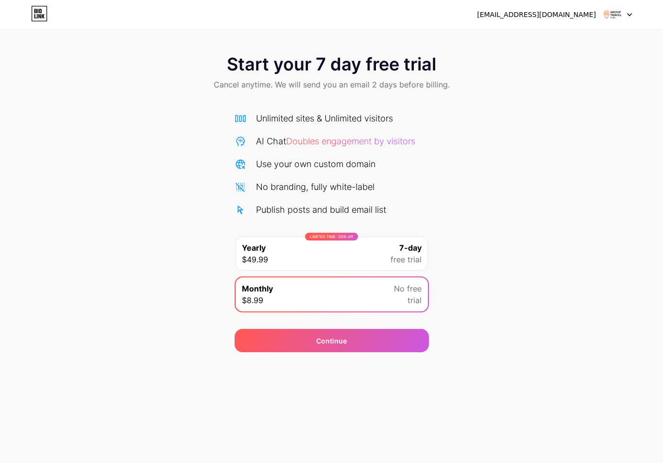
click at [552, 175] on div "Start your 7 day free trial Cancel anytime. We will send you an email 2 days be…" at bounding box center [331, 198] width 663 height 307
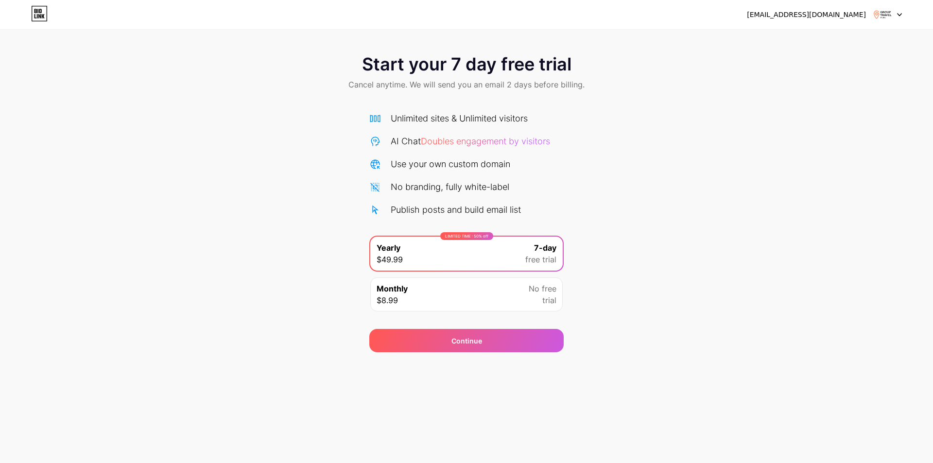
click at [892, 18] on div at bounding box center [887, 14] width 28 height 17
click at [426, 164] on div "Use your own custom domain" at bounding box center [450, 163] width 119 height 13
click at [482, 144] on span "Doubles engagement by visitors" at bounding box center [485, 141] width 129 height 10
click at [511, 343] on div "Continue" at bounding box center [466, 340] width 194 height 23
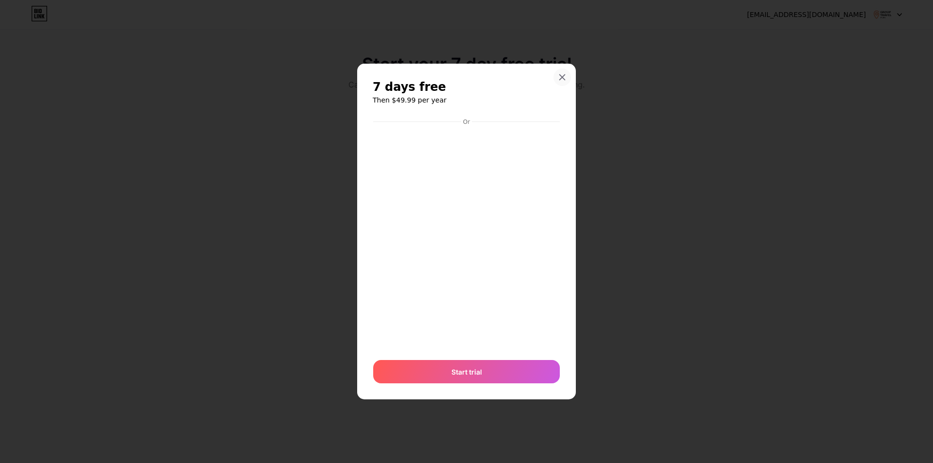
click at [562, 77] on icon at bounding box center [562, 76] width 5 height 5
